Goal: Subscribe to service/newsletter

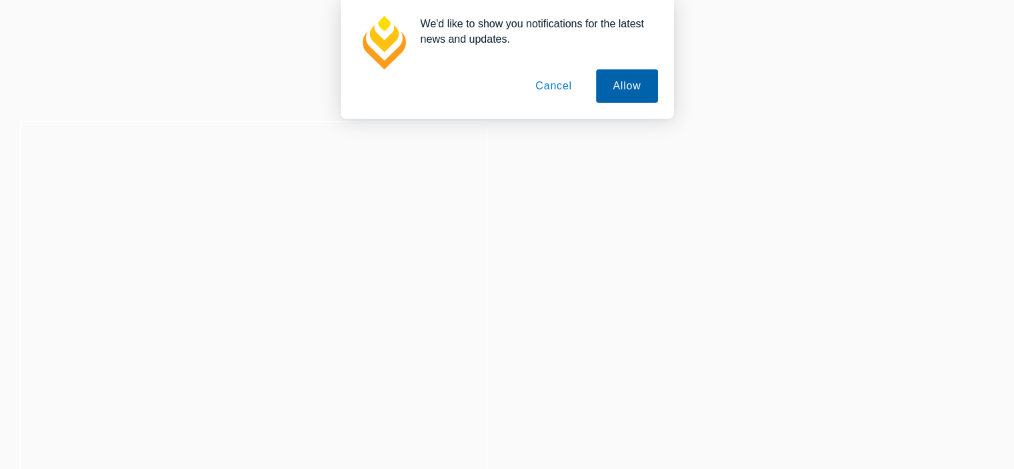
click at [633, 88] on button "Allow" at bounding box center [626, 85] width 61 height 33
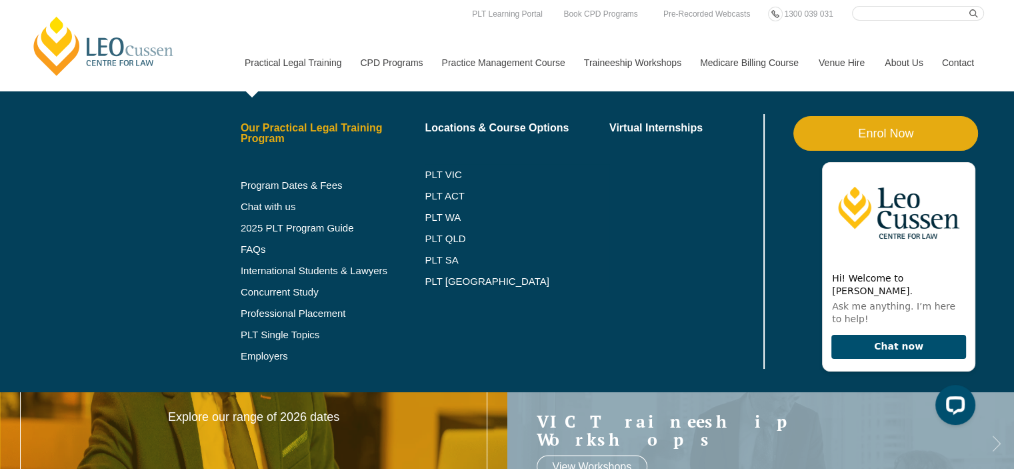
click at [297, 126] on link "Our Practical Legal Training Program" at bounding box center [333, 133] width 185 height 21
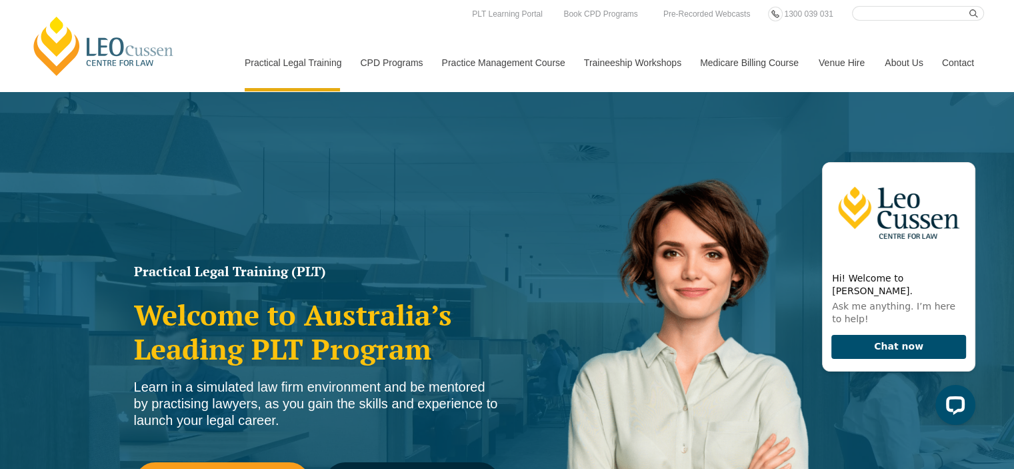
click at [877, 14] on input "Search here" at bounding box center [918, 13] width 132 height 15
type input "graduate diploma in neuro practice"
click at [972, 11] on icon "submit" at bounding box center [973, 13] width 9 height 9
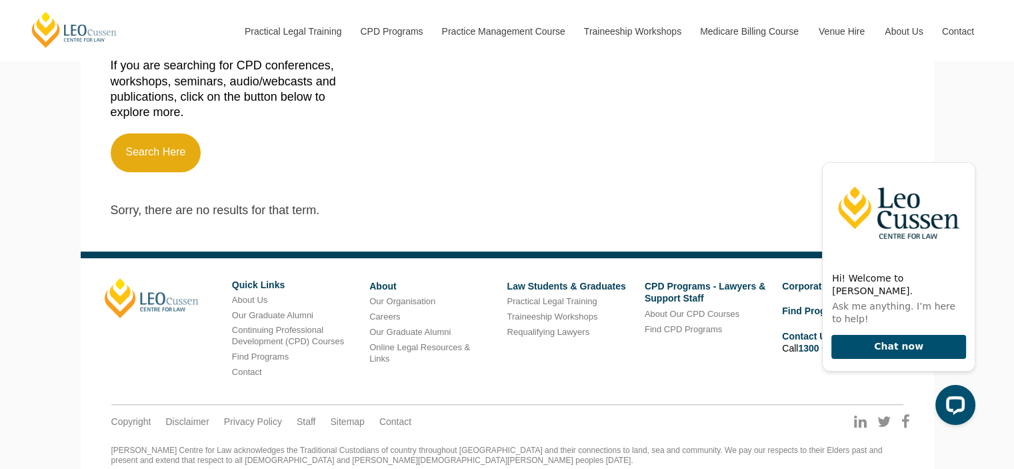
scroll to position [491, 0]
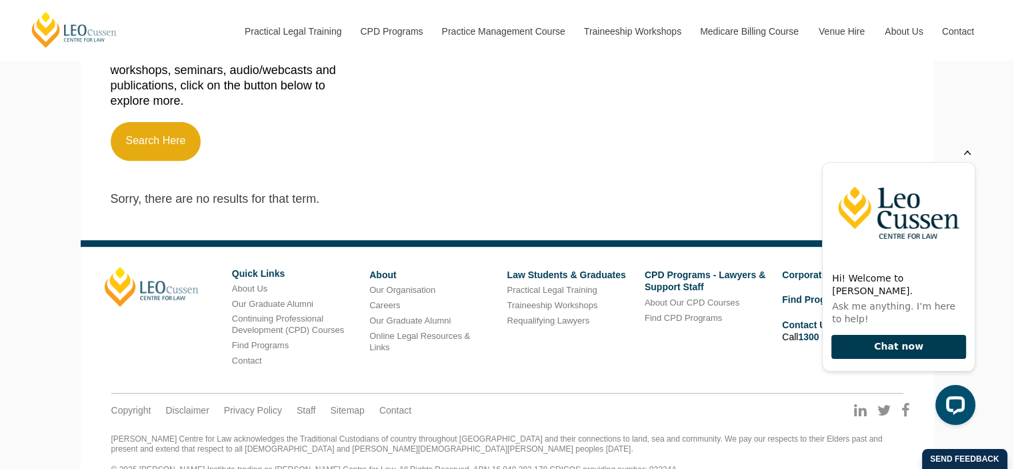
click at [907, 346] on button "Chat now" at bounding box center [898, 347] width 135 height 25
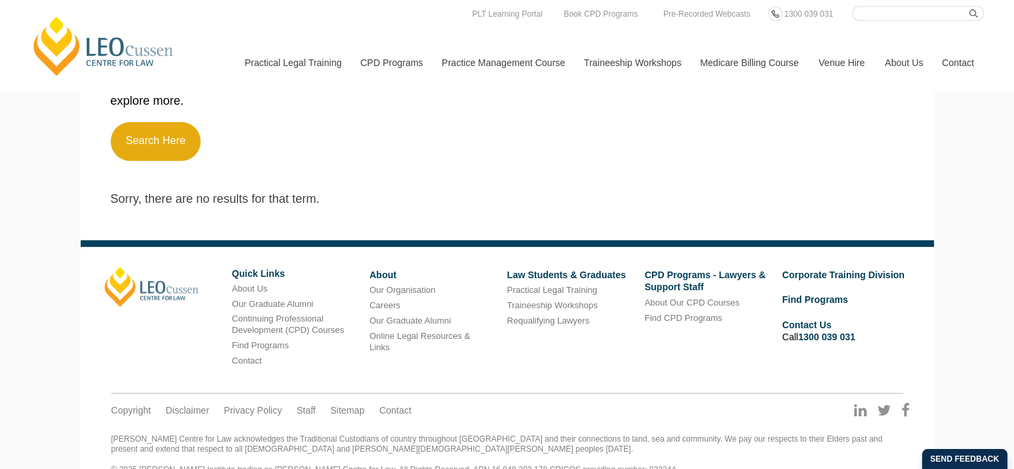
click at [580, 318] on div "Leo Cussen Quick Links About Us Our Graduate Alumni Continuing Professional Dev…" at bounding box center [507, 323] width 825 height 113
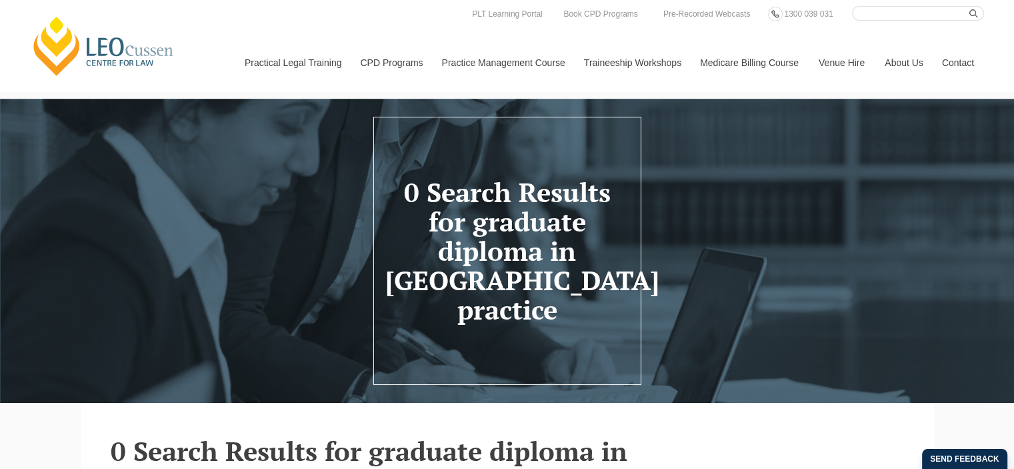
scroll to position [0, 0]
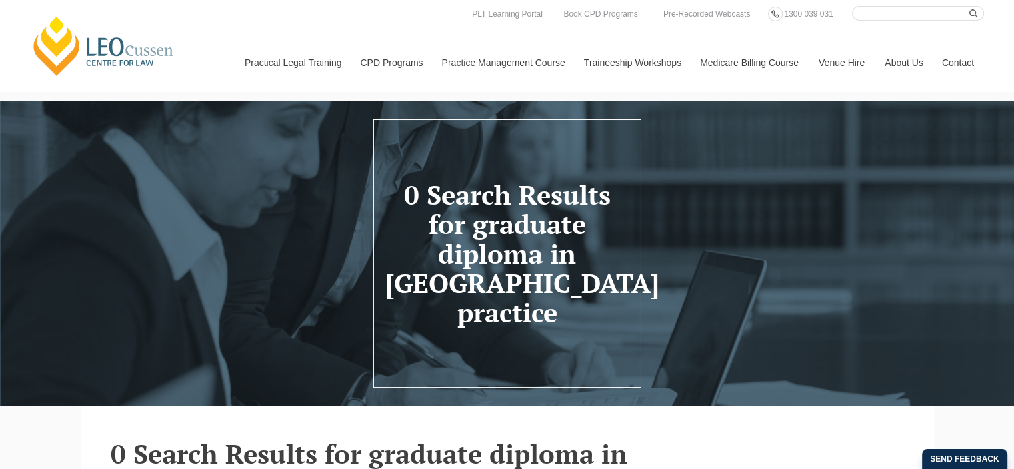
click at [872, 16] on input "Search here" at bounding box center [918, 13] width 132 height 15
paste input "Graduate Diploma in Legal Practice"
type input "Graduate Diploma in Legal Practice"
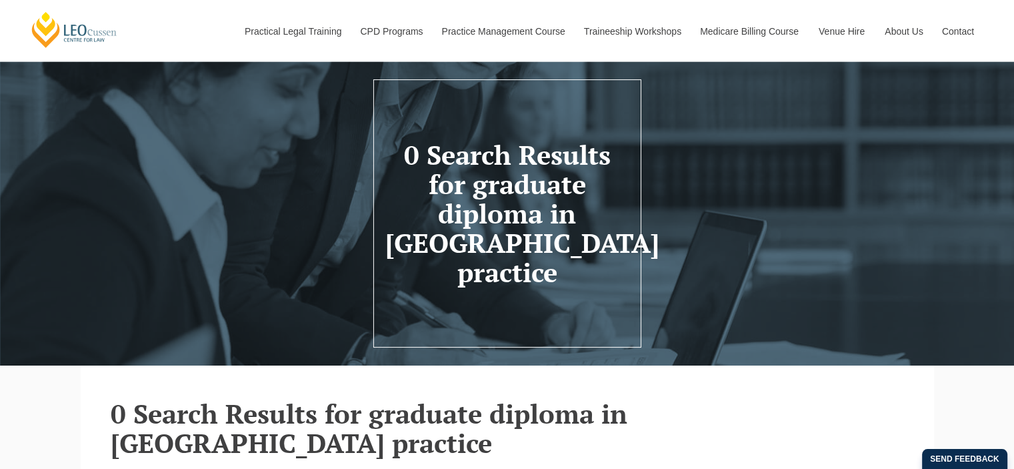
scroll to position [0, 0]
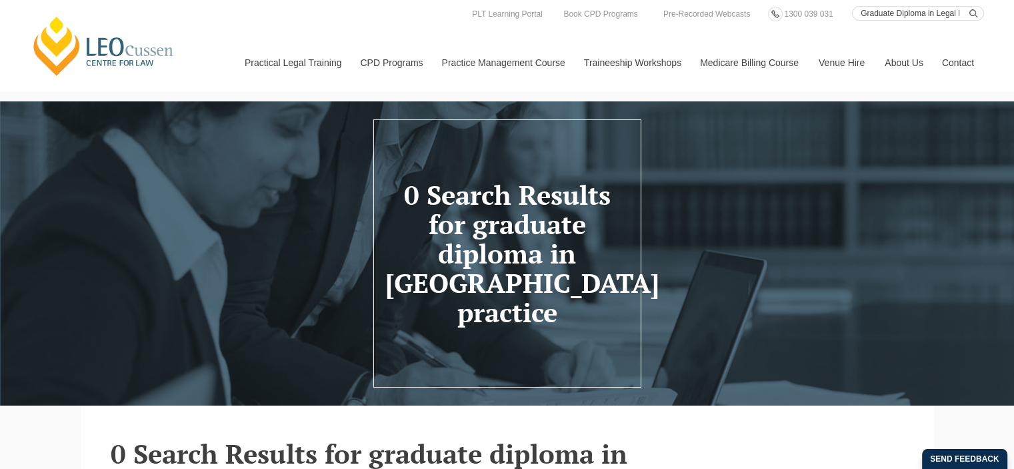
click at [675, 186] on header "0 Search Results for graduate diploma in neuro practice" at bounding box center [507, 253] width 1014 height 183
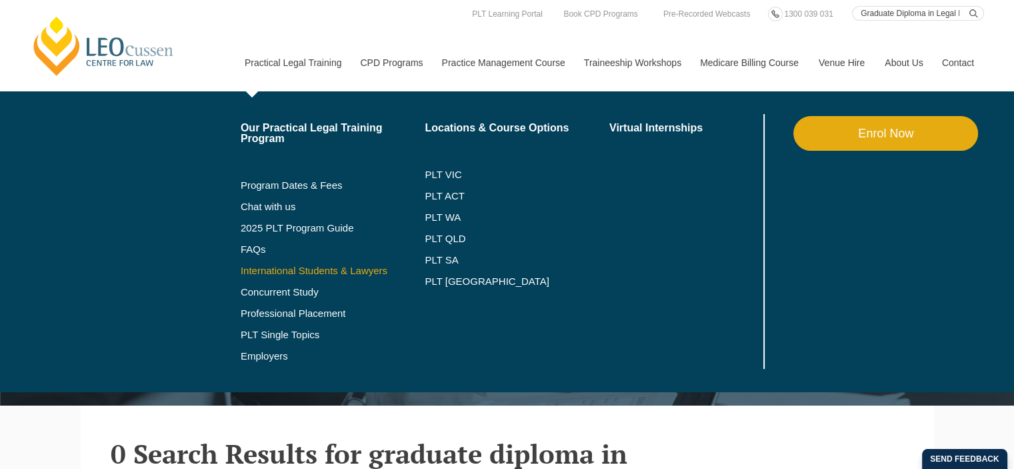
click at [309, 269] on link "International Students & Lawyers" at bounding box center [333, 270] width 185 height 11
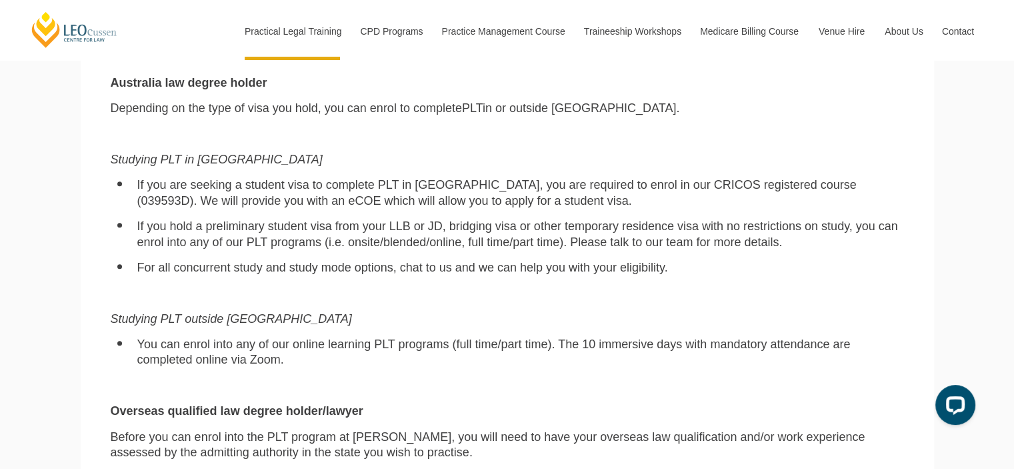
scroll to position [933, 0]
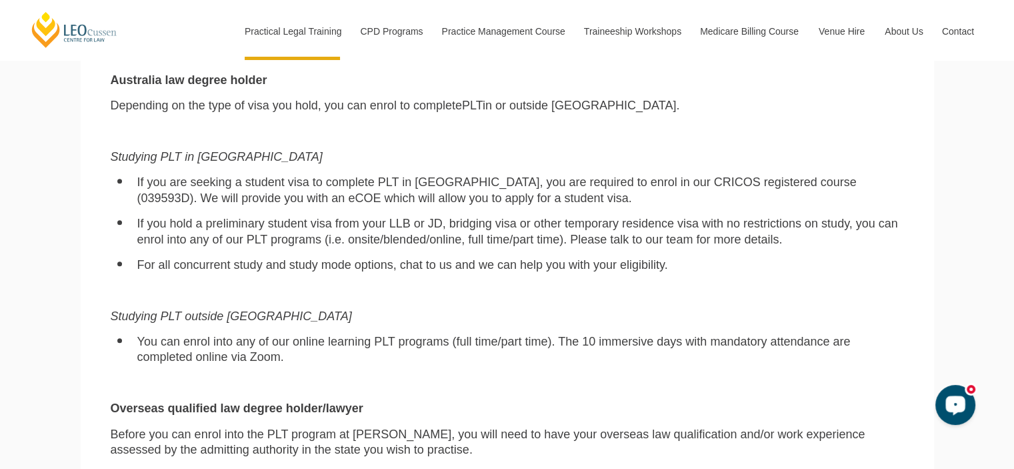
click at [951, 401] on icon "Open LiveChat chat widget" at bounding box center [955, 404] width 13 height 9
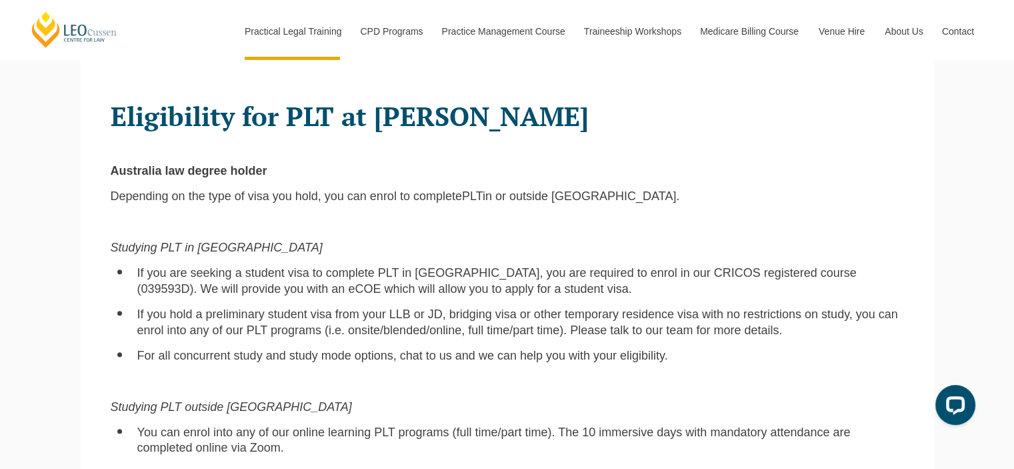
scroll to position [866, 0]
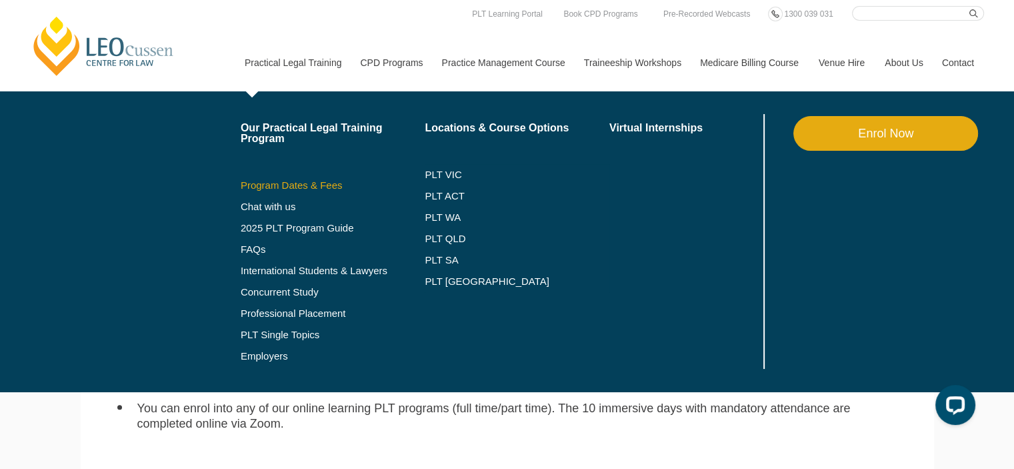
click at [279, 183] on link "Program Dates & Fees" at bounding box center [333, 185] width 185 height 11
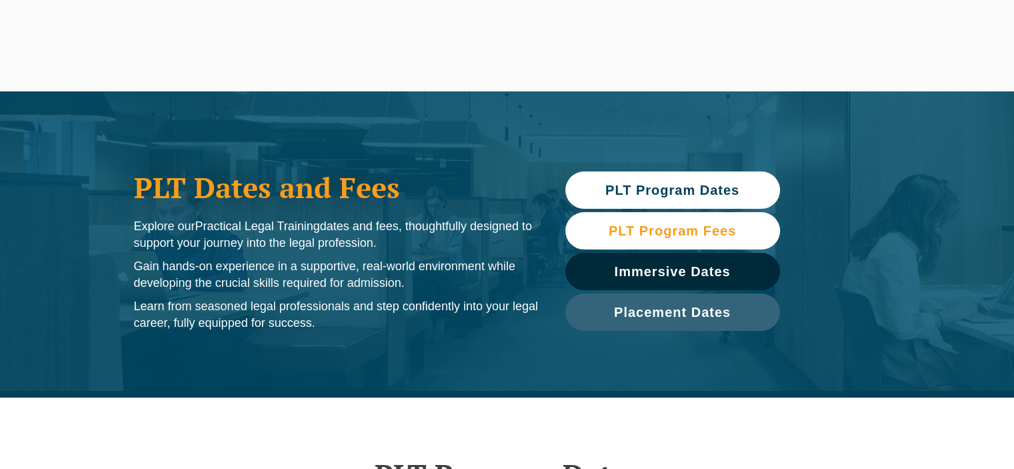
click at [673, 229] on span "PLT Program Fees" at bounding box center [672, 230] width 127 height 13
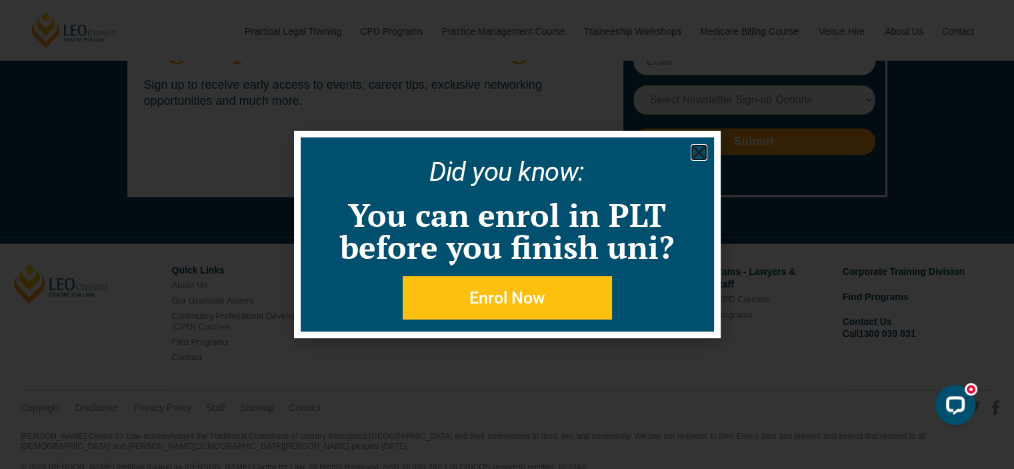
scroll to position [7242, 0]
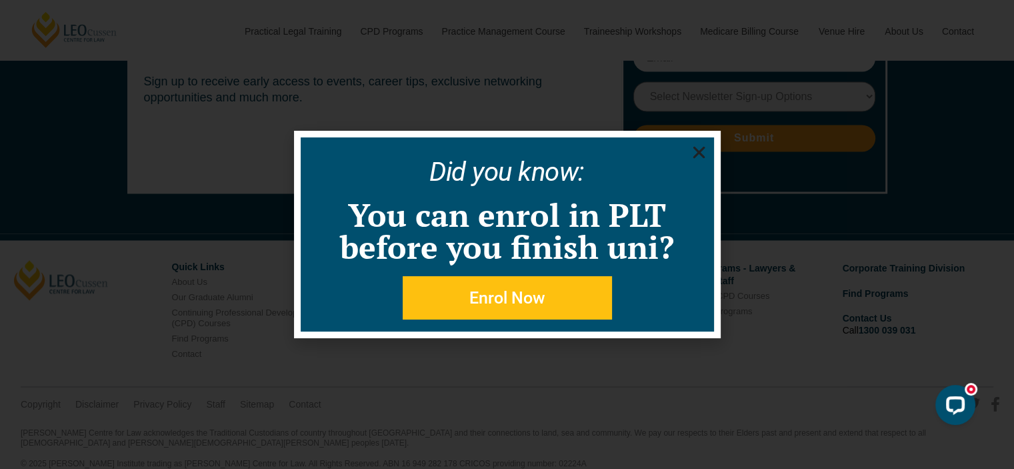
click at [702, 154] on icon "Close" at bounding box center [698, 152] width 17 height 17
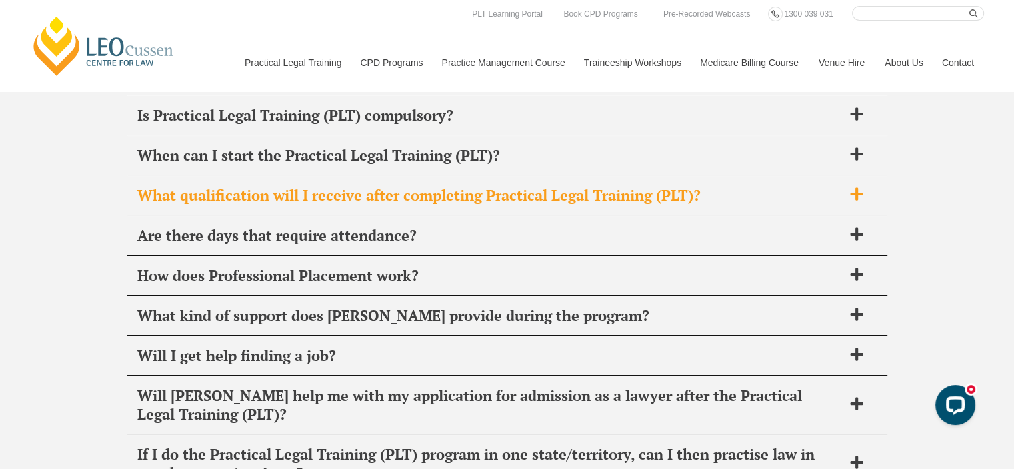
scroll to position [4976, 0]
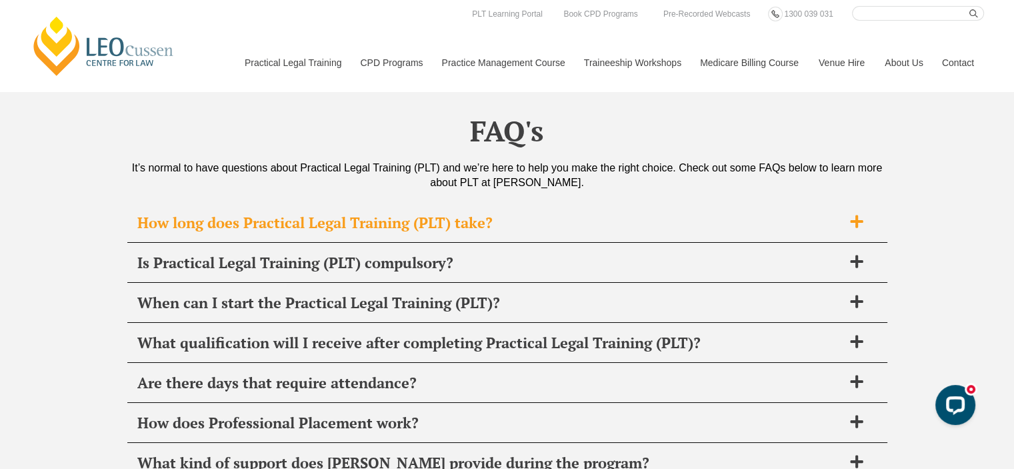
click at [853, 214] on icon at bounding box center [856, 221] width 15 height 15
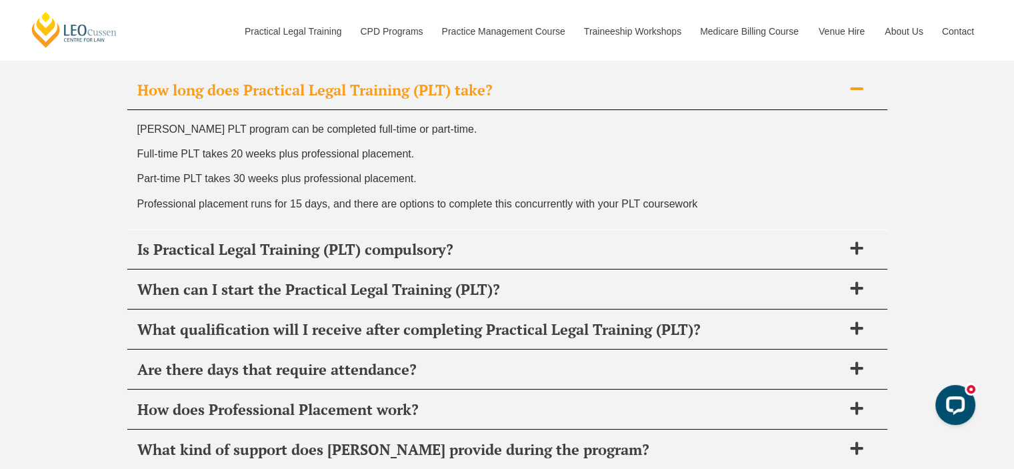
scroll to position [5109, 0]
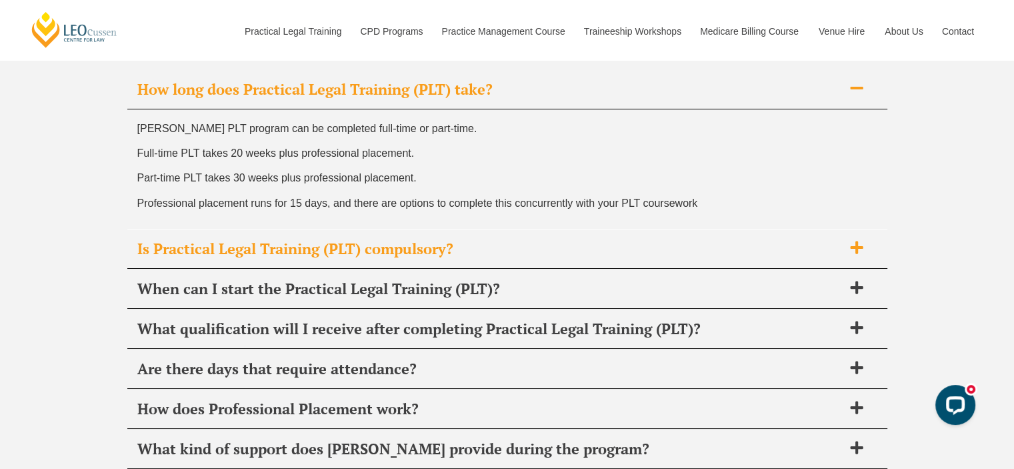
click at [418, 244] on span "Is Practical Legal Training (PLT) compulsory?" at bounding box center [489, 248] width 705 height 19
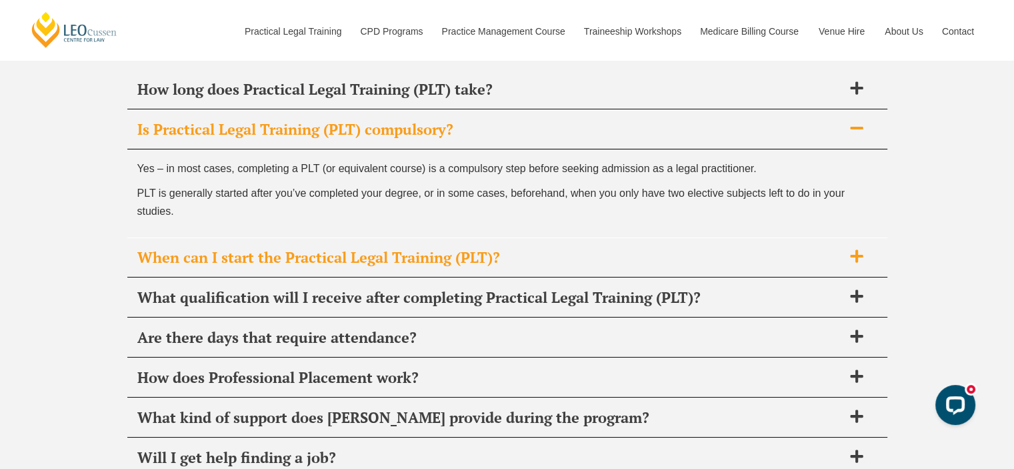
click at [477, 249] on span "When can I start the Practical Legal Training (PLT)?" at bounding box center [489, 257] width 705 height 19
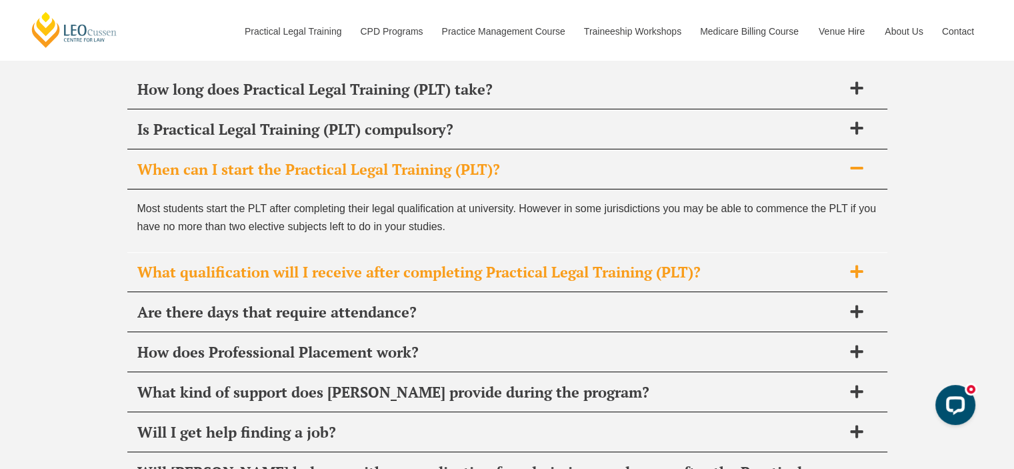
click at [487, 269] on span "What qualification will I receive after completing Practical Legal Training (PL…" at bounding box center [489, 272] width 705 height 19
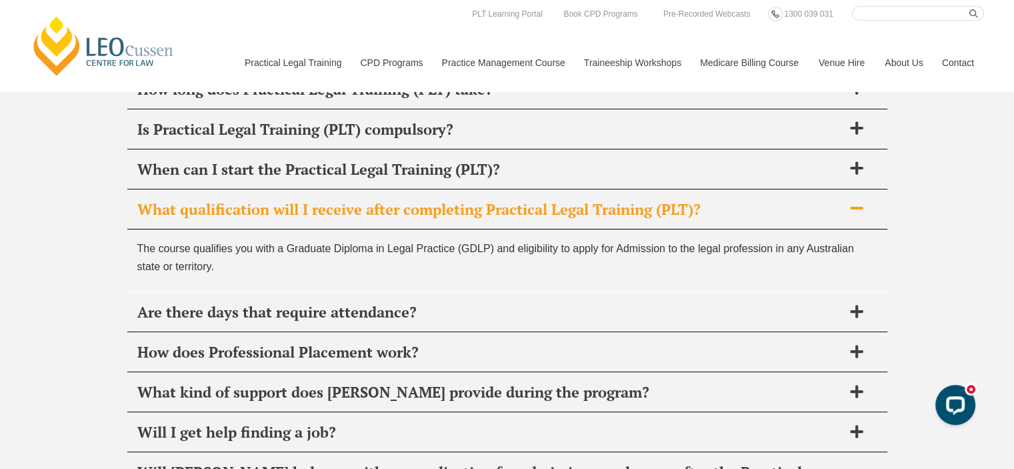
click at [1002, 231] on div "FAQ's It’s normal to have questions about Practical Legal Training (PLT) and we…" at bounding box center [507, 462] width 1014 height 1083
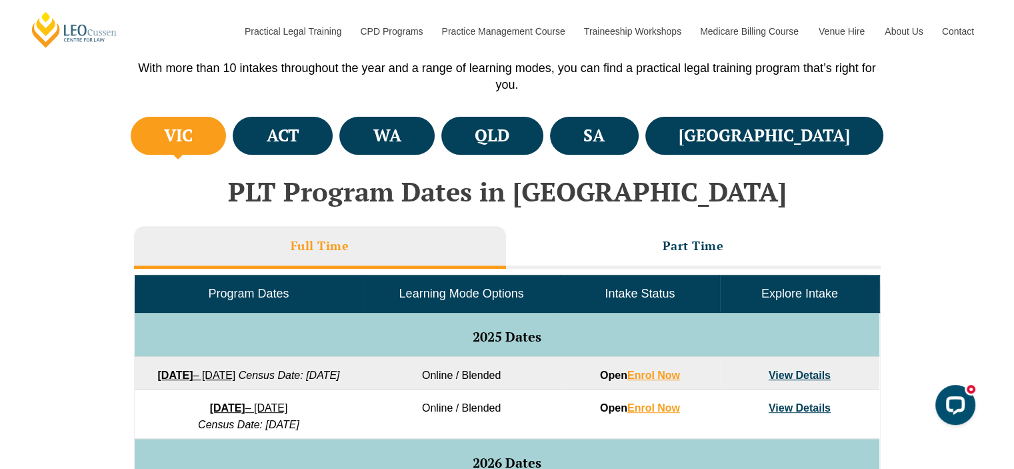
scroll to position [511, 0]
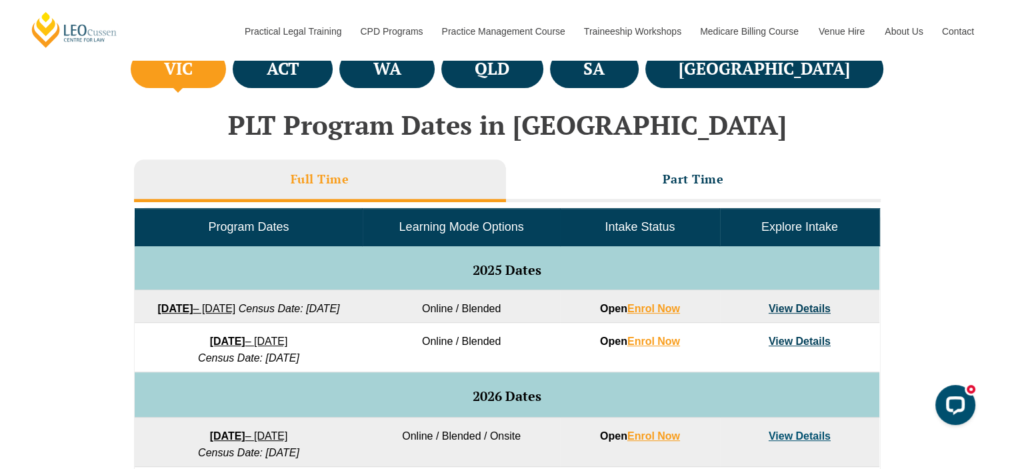
click at [788, 347] on link "View Details" at bounding box center [799, 340] width 62 height 11
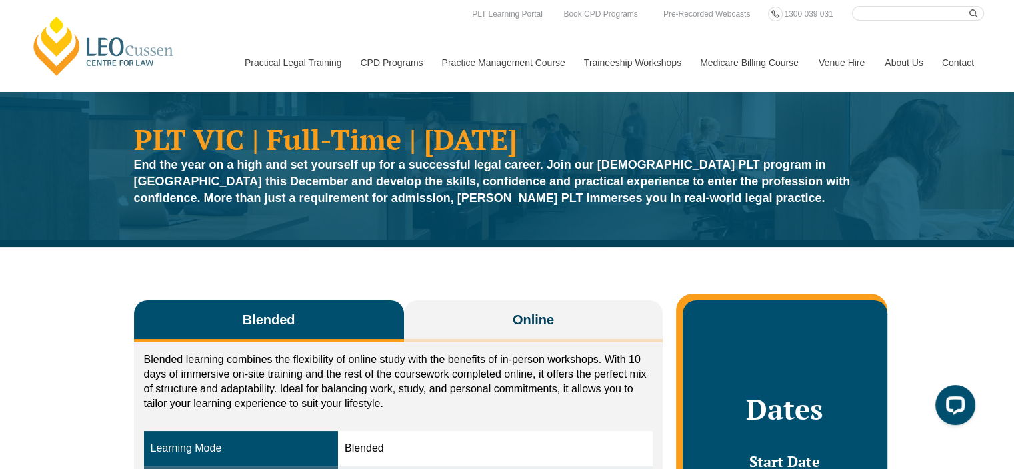
click at [882, 11] on input "Search here" at bounding box center [918, 13] width 132 height 15
type input "gdlp"
click at [973, 12] on icon "submit" at bounding box center [973, 13] width 9 height 9
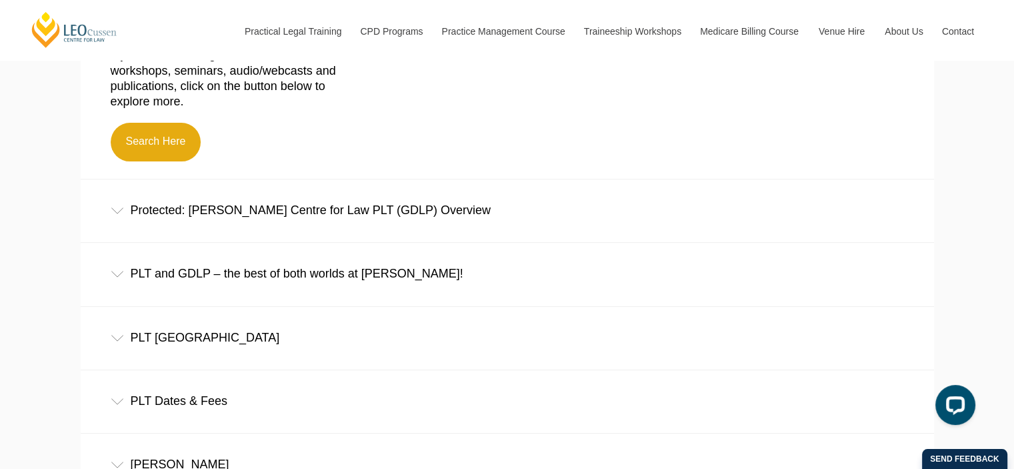
scroll to position [467, 0]
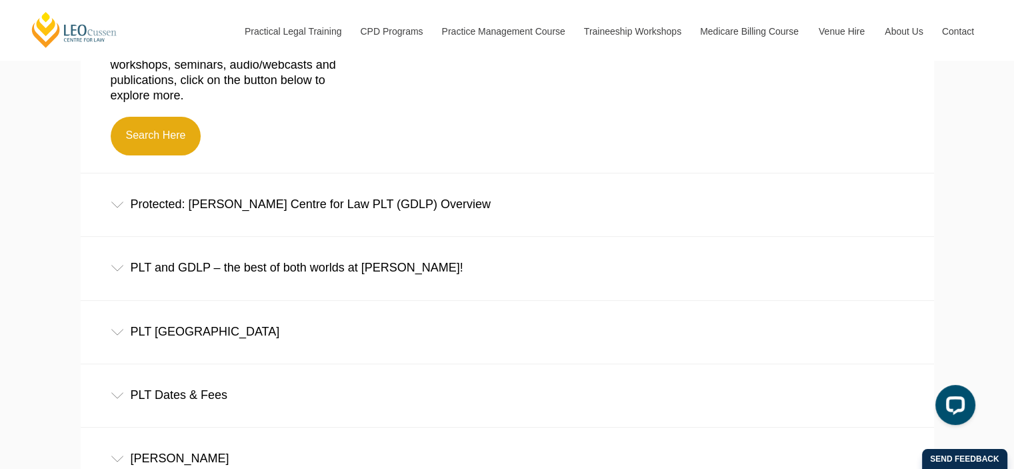
click at [306, 269] on div "PLT and GDLP – the best of both worlds at Leo Cussen!" at bounding box center [507, 268] width 853 height 62
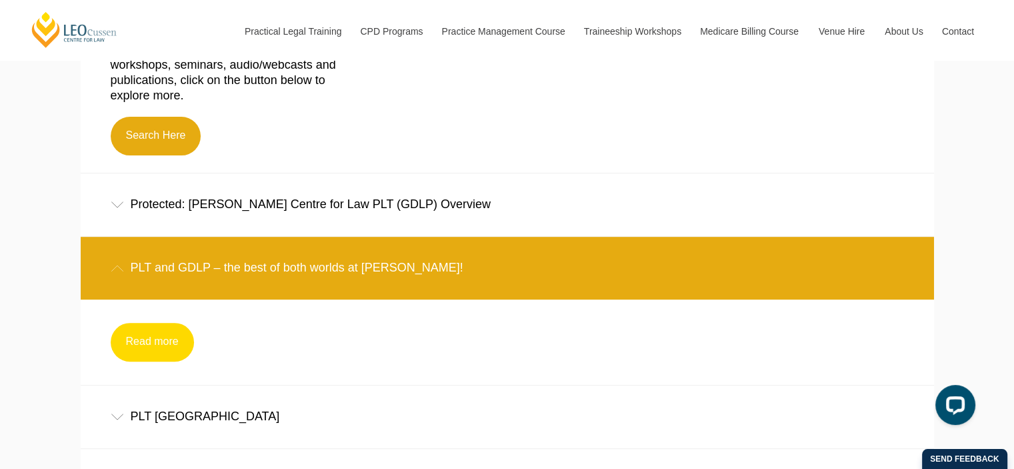
click at [136, 346] on link "Read more" at bounding box center [152, 342] width 83 height 39
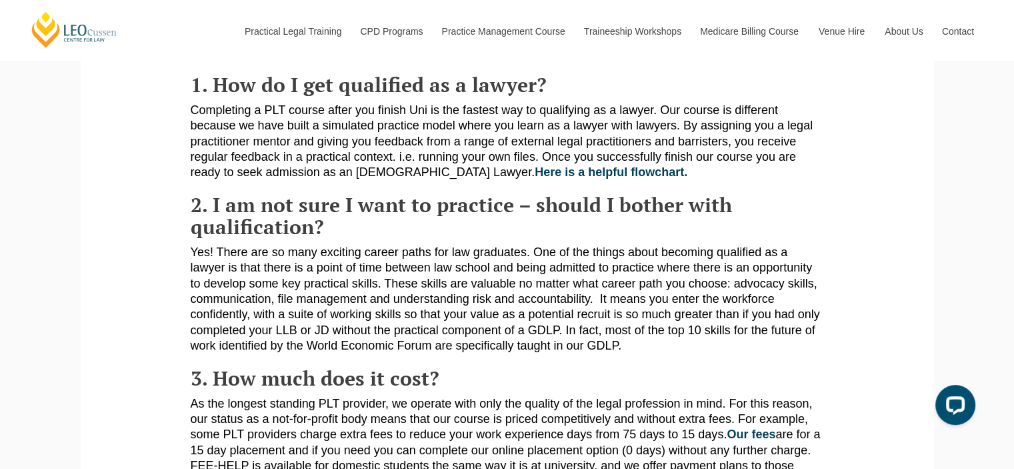
scroll to position [267, 0]
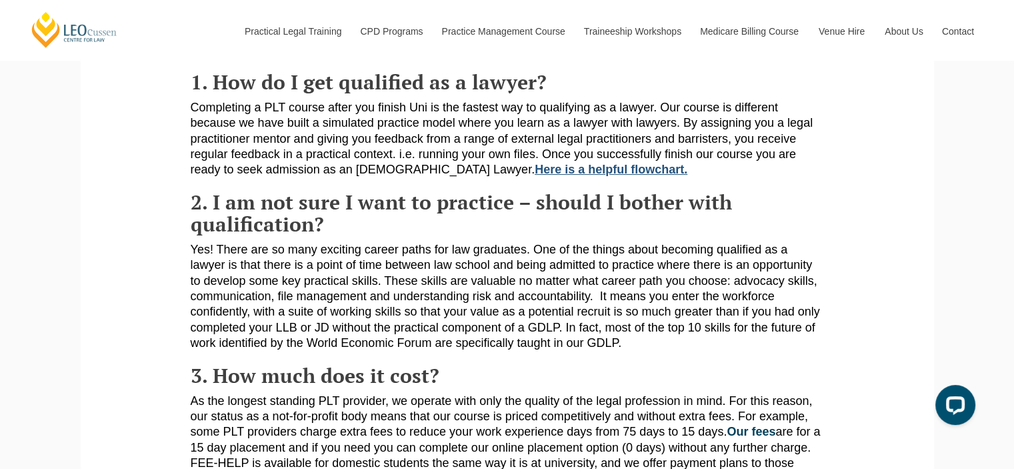
click at [568, 169] on link "Here is a helpful flowchart." at bounding box center [611, 169] width 153 height 13
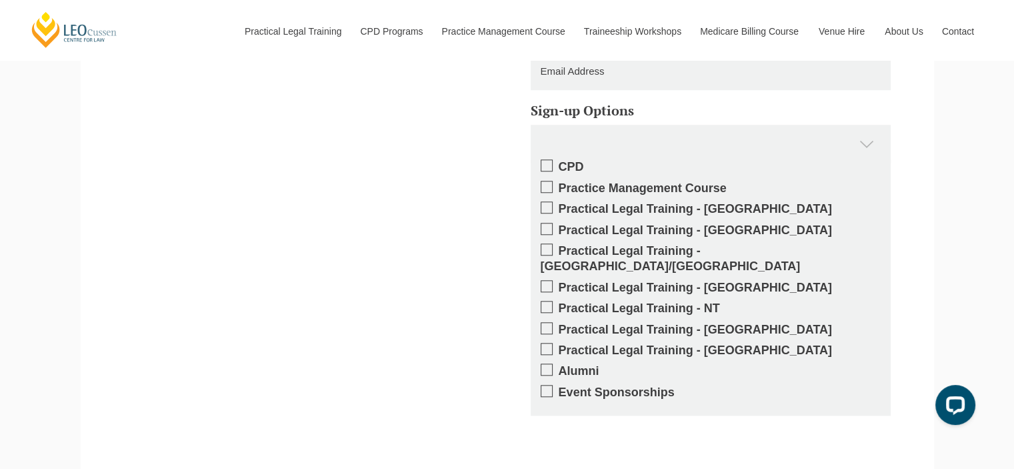
scroll to position [1133, 0]
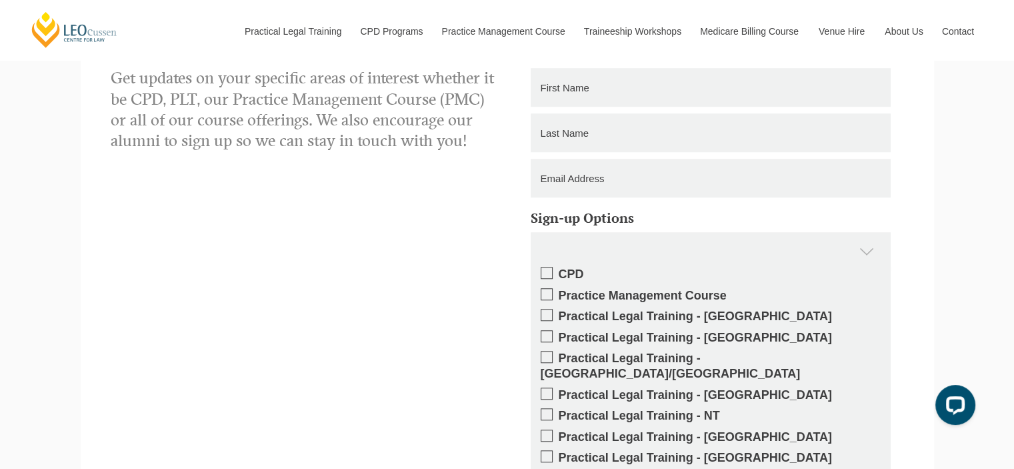
click at [605, 99] on input "text" at bounding box center [711, 87] width 360 height 39
type input "MADHOWE"
click at [619, 141] on input "text" at bounding box center [711, 132] width 360 height 39
type input "Indradeo Sunil"
click at [631, 196] on input "email" at bounding box center [711, 178] width 360 height 39
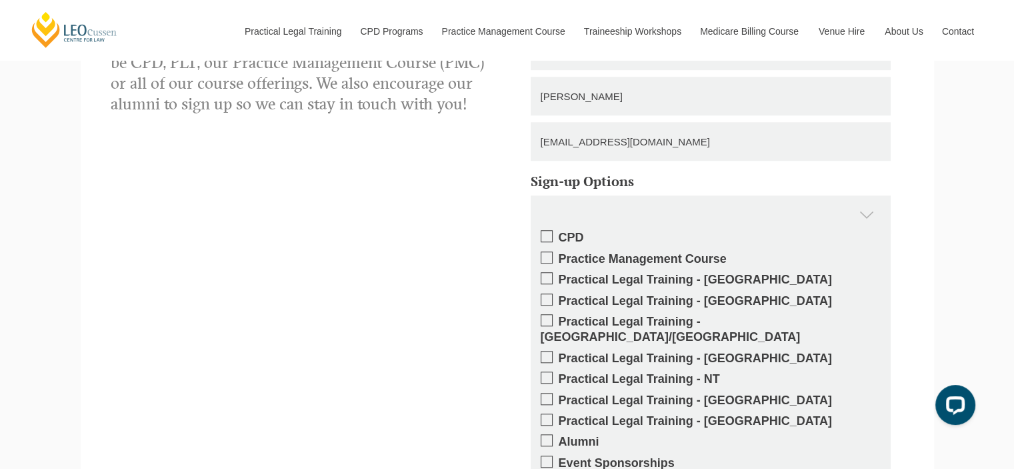
scroll to position [1200, 0]
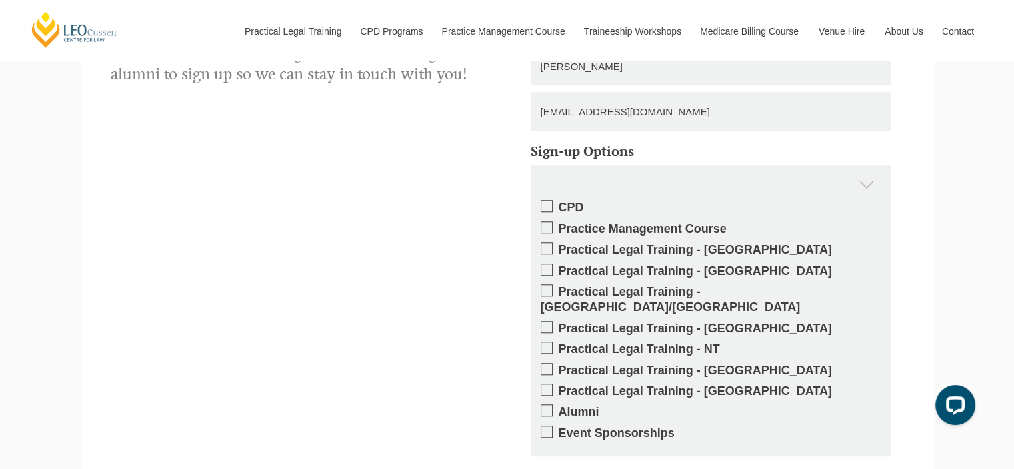
type input "i.sunilmadhowe@gmail.com"
click at [545, 254] on span at bounding box center [547, 248] width 12 height 12
click at [559, 245] on input "Practical Legal Training - [GEOGRAPHIC_DATA]" at bounding box center [559, 245] width 0 height 0
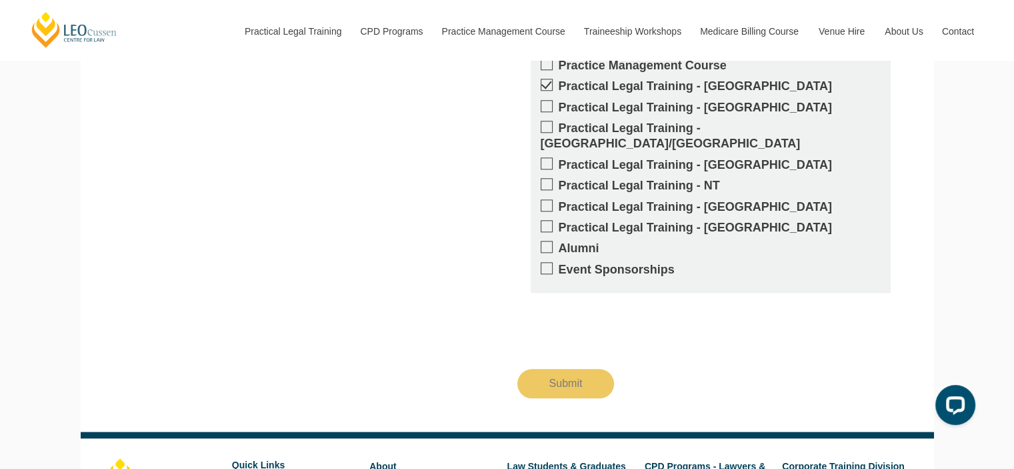
scroll to position [1333, 0]
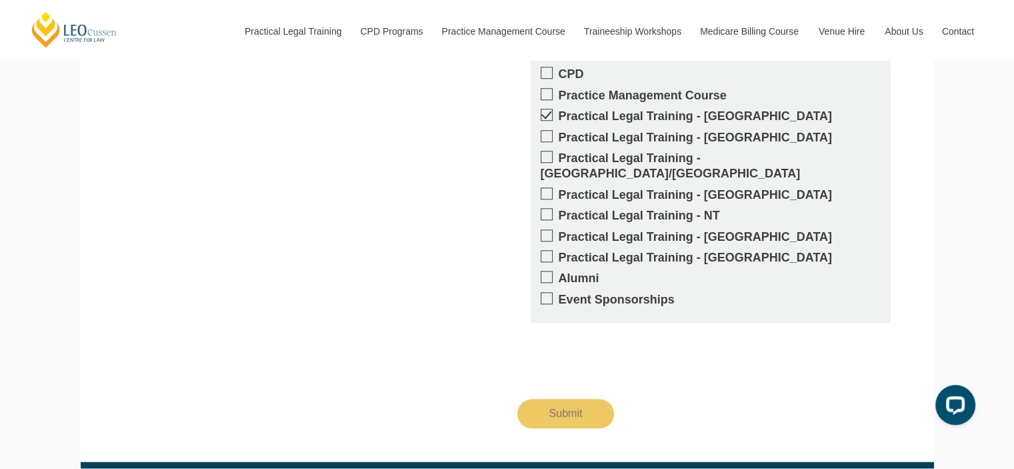
click at [548, 142] on span at bounding box center [547, 136] width 12 height 12
click at [559, 133] on input "Practical Legal Training - [GEOGRAPHIC_DATA]" at bounding box center [559, 133] width 0 height 0
click at [547, 163] on span at bounding box center [547, 157] width 12 height 12
click at [559, 153] on input "Practical Legal Training - [GEOGRAPHIC_DATA]/[GEOGRAPHIC_DATA]" at bounding box center [559, 153] width 0 height 0
click at [545, 190] on span at bounding box center [547, 193] width 12 height 12
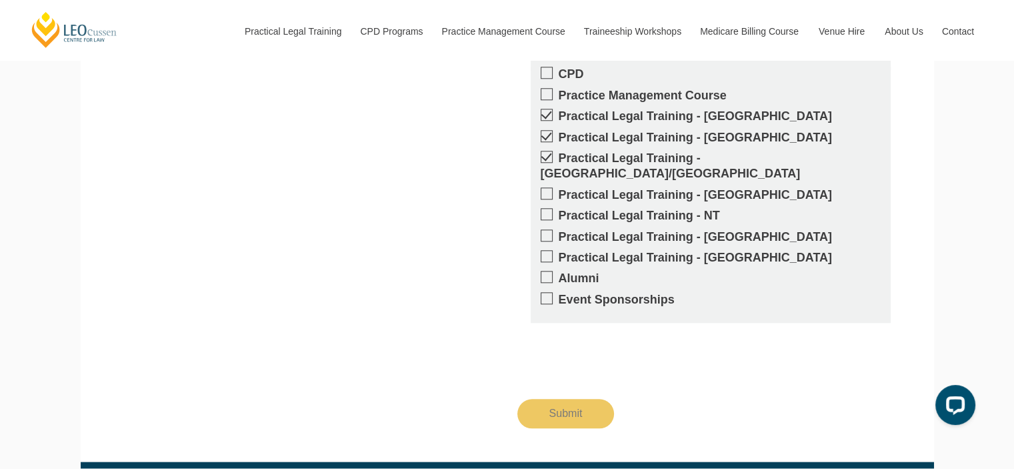
click at [559, 190] on input "Practical Legal Training - [GEOGRAPHIC_DATA]" at bounding box center [559, 190] width 0 height 0
click at [544, 213] on span at bounding box center [547, 214] width 12 height 12
click at [559, 211] on input "Practical Legal Training - NT" at bounding box center [559, 211] width 0 height 0
click at [541, 235] on span at bounding box center [547, 235] width 12 height 12
click at [559, 232] on input "Practical Legal Training - [GEOGRAPHIC_DATA]" at bounding box center [559, 232] width 0 height 0
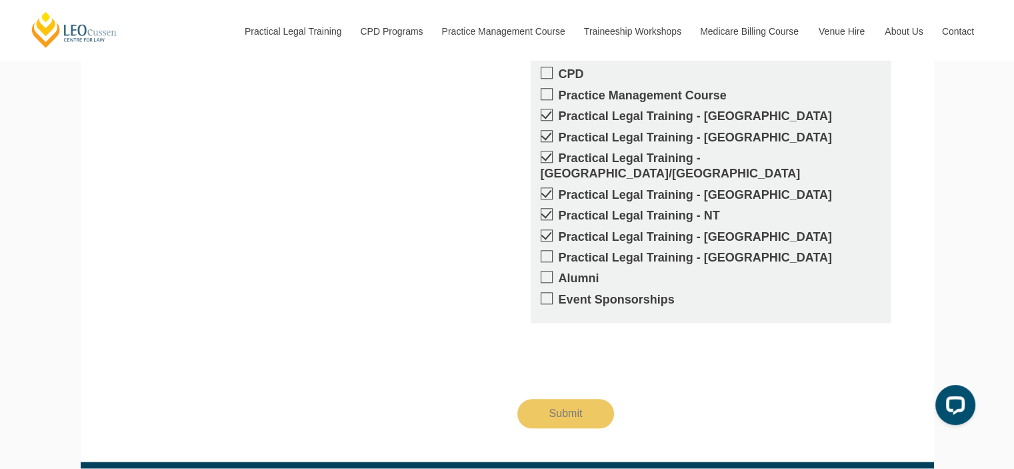
click at [547, 255] on span at bounding box center [547, 256] width 12 height 12
click at [559, 253] on input "Practical Legal Training - [GEOGRAPHIC_DATA]" at bounding box center [559, 253] width 0 height 0
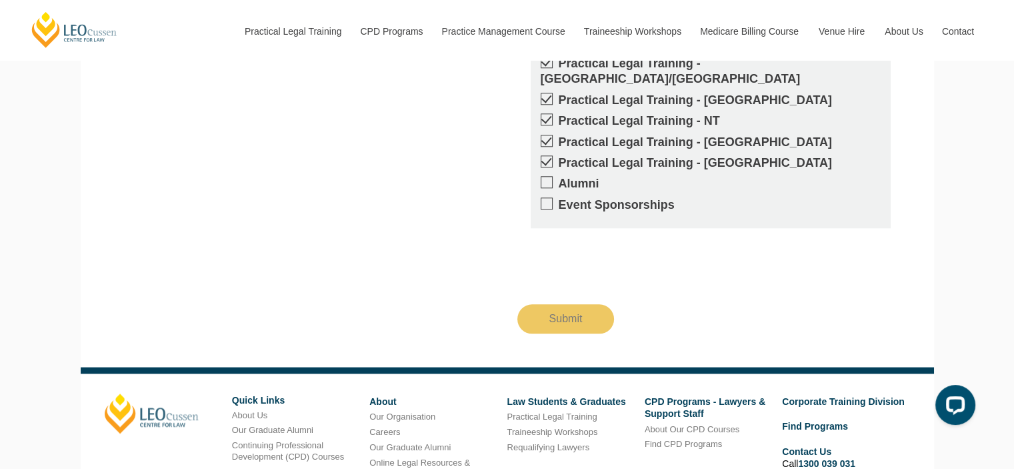
scroll to position [1466, 0]
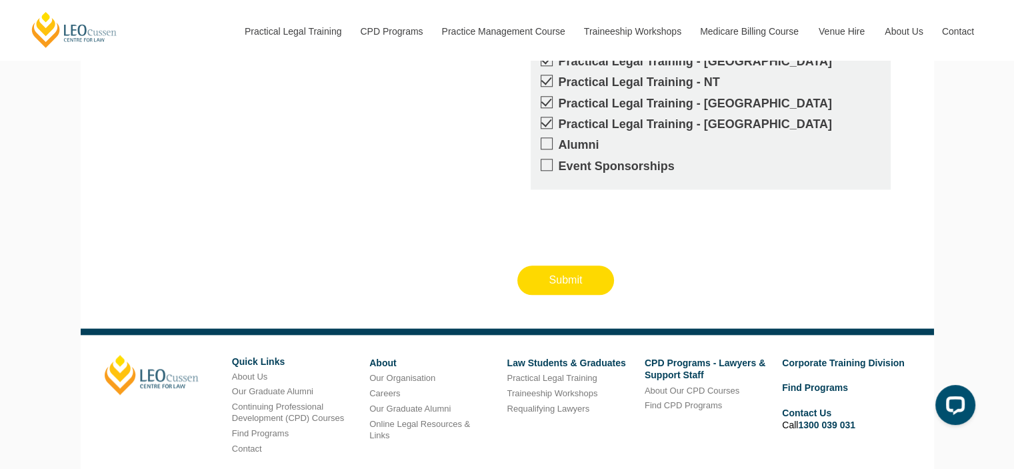
click at [587, 282] on input "Submit" at bounding box center [565, 279] width 97 height 29
type input "Submitting"
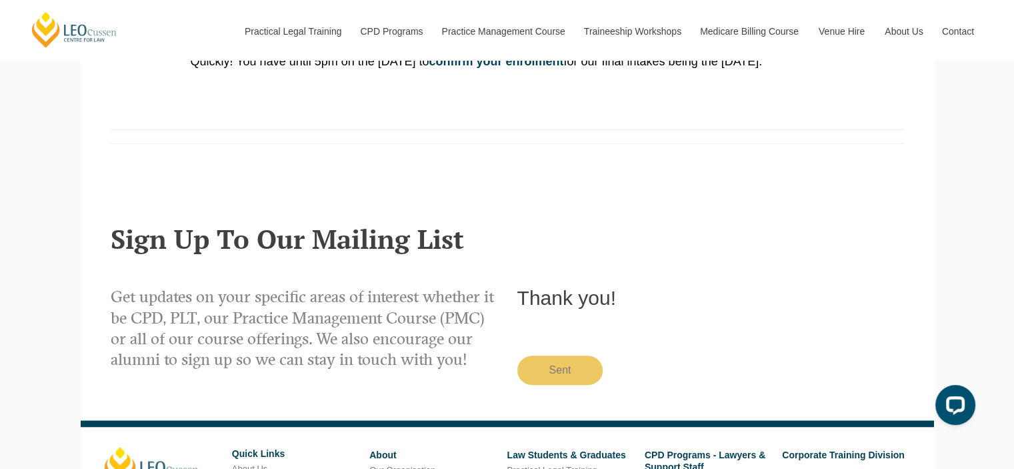
scroll to position [938, 0]
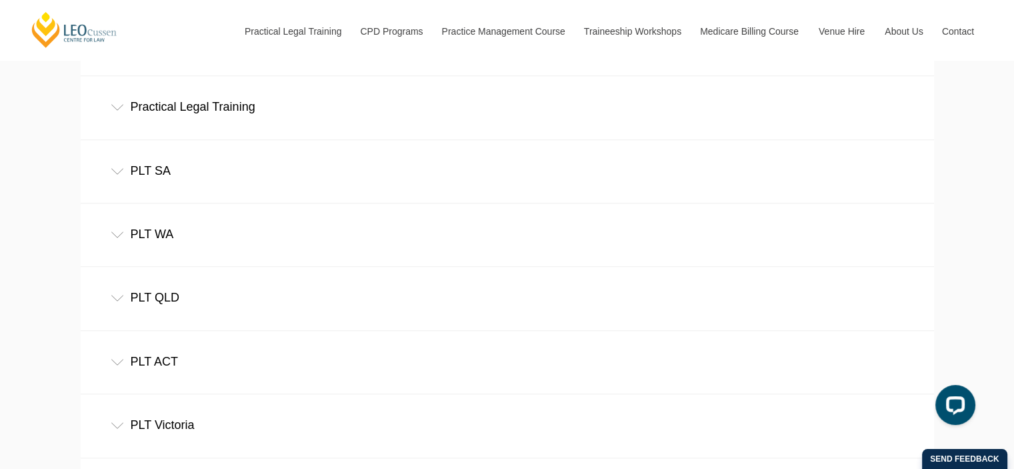
scroll to position [1000, 0]
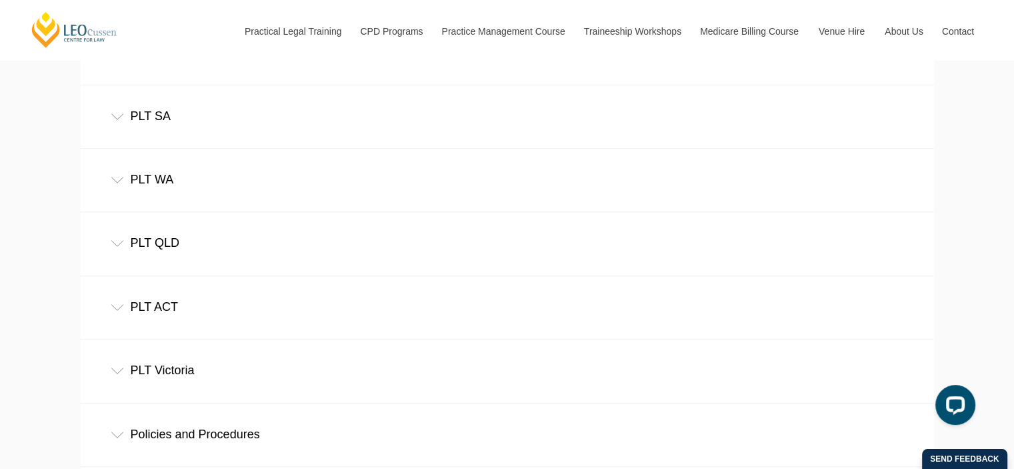
click at [155, 175] on div "PLT WA" at bounding box center [507, 180] width 853 height 62
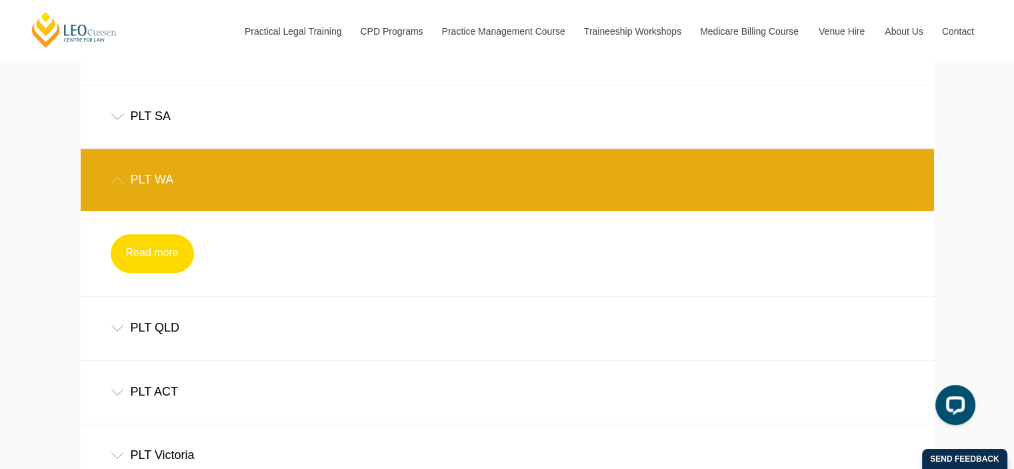
click at [135, 250] on link "Read more" at bounding box center [152, 253] width 83 height 39
